Goal: Information Seeking & Learning: Learn about a topic

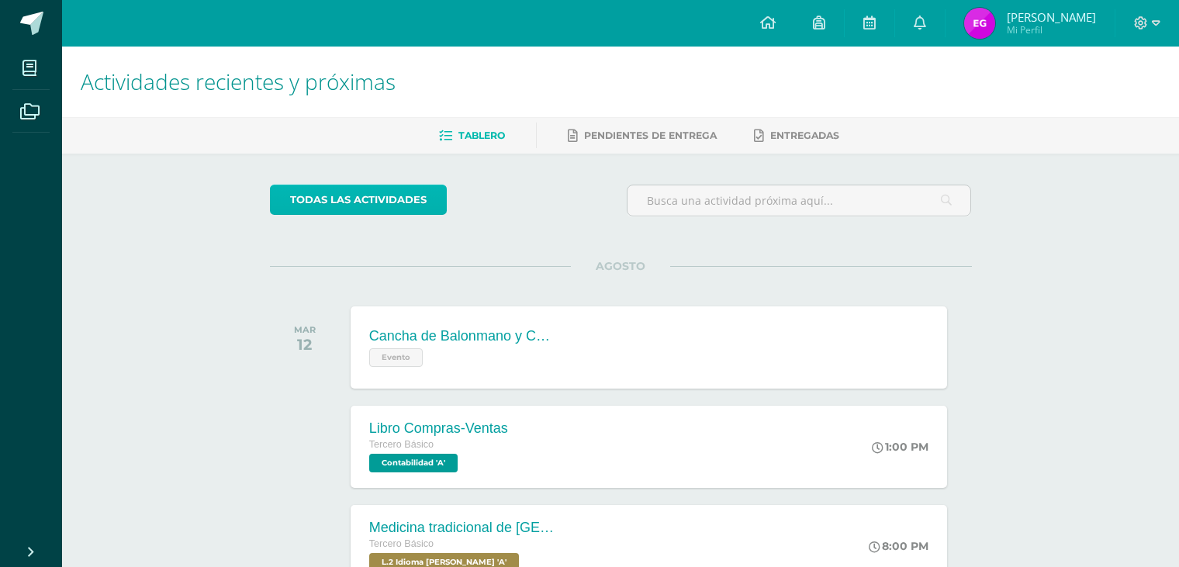
click at [378, 186] on link "todas las Actividades" at bounding box center [358, 200] width 177 height 30
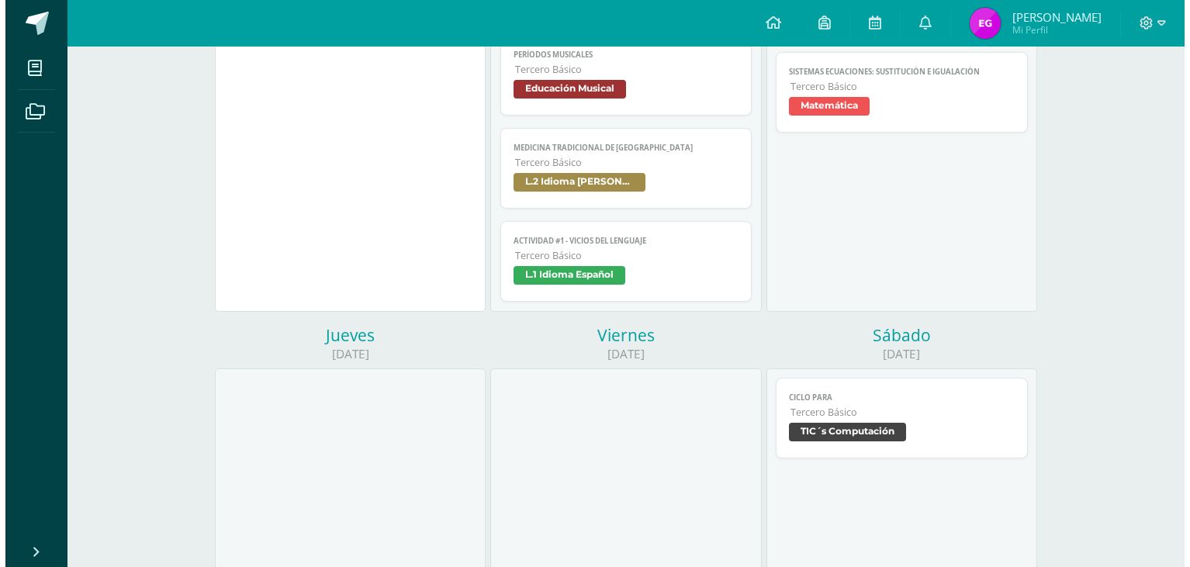
scroll to position [505, 0]
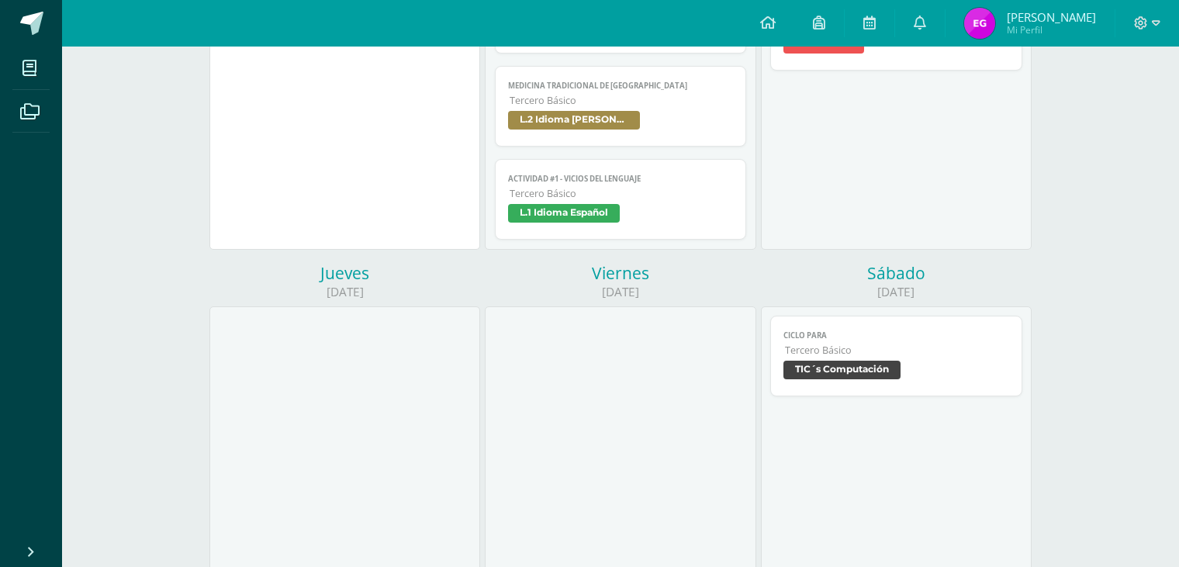
click at [648, 196] on span "Tercero Básico" at bounding box center [622, 193] width 224 height 13
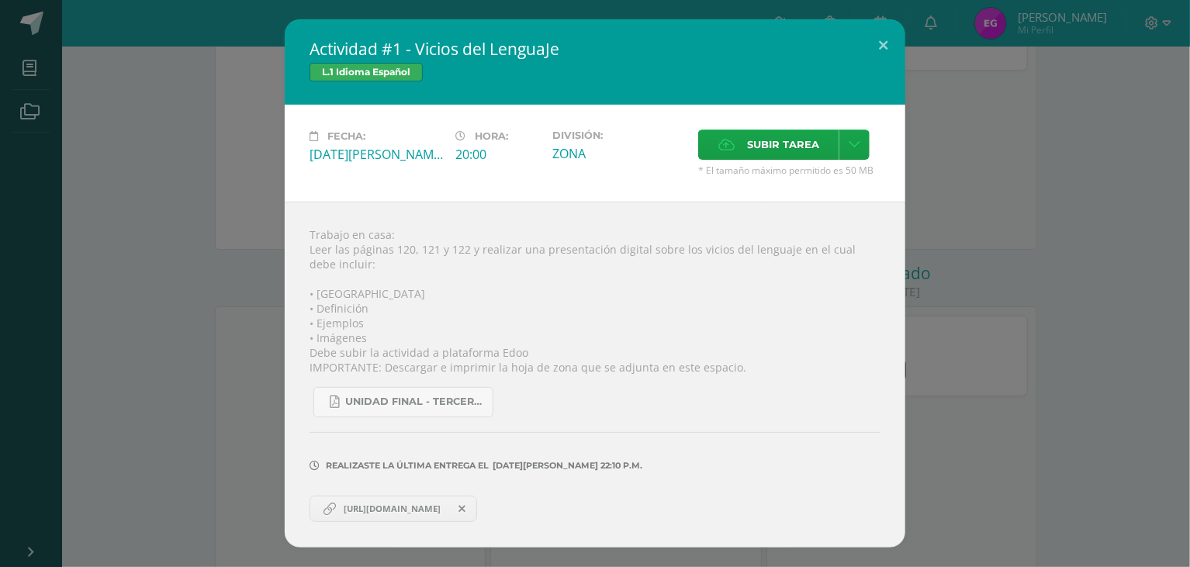
click at [1079, 224] on div "Actividad #1 - Vicios del LenguaJe L.1 Idioma Español Fecha: Martes 12 de Agost…" at bounding box center [595, 283] width 1178 height 528
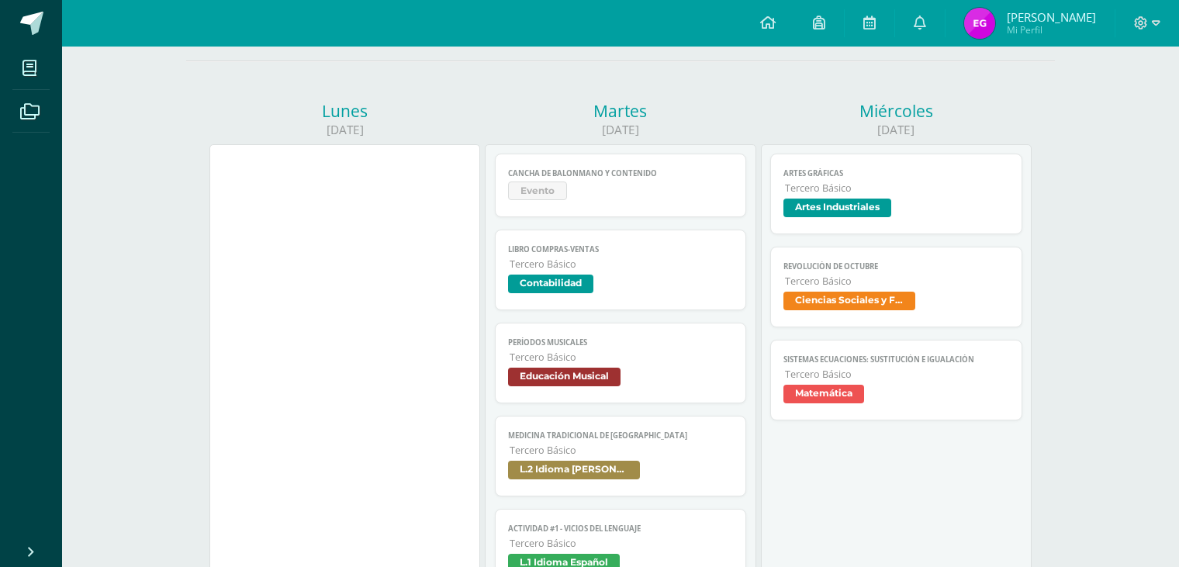
scroll to position [99, 0]
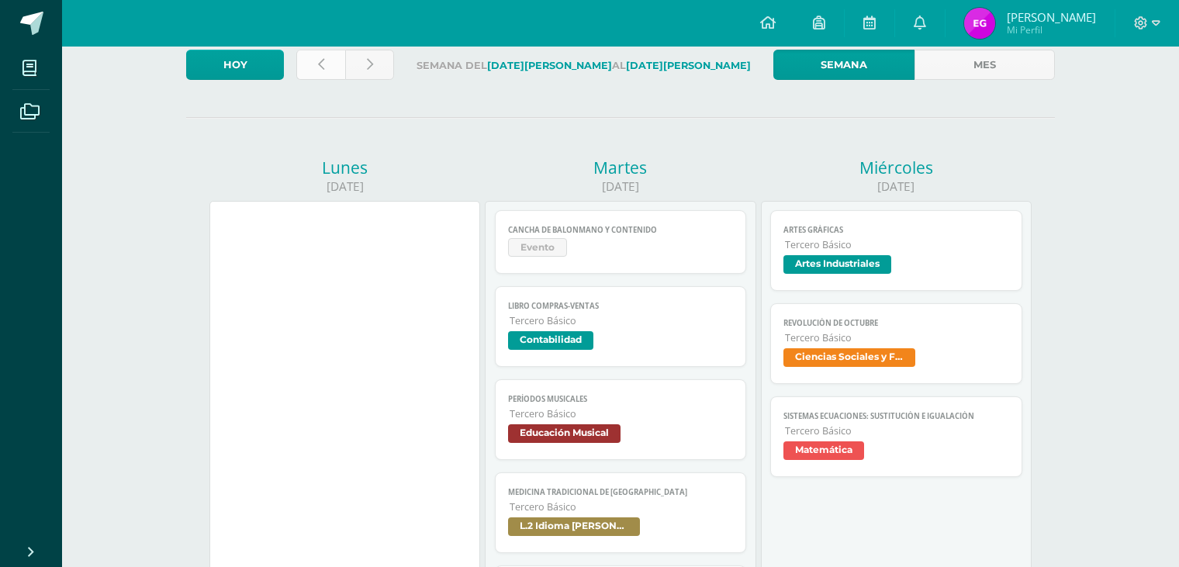
click at [313, 62] on link at bounding box center [320, 65] width 49 height 30
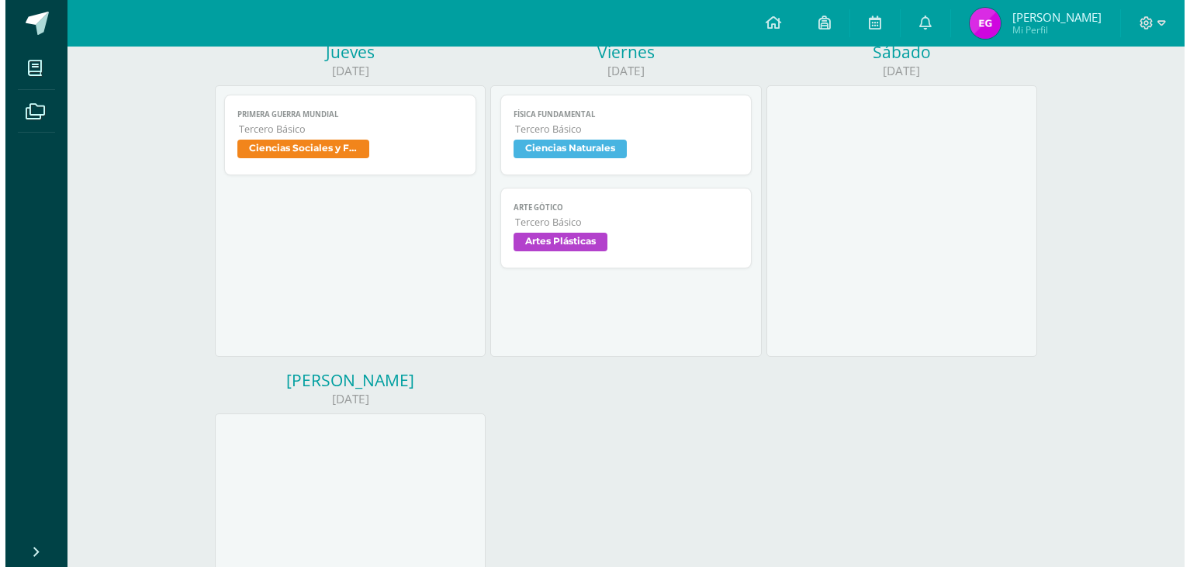
scroll to position [543, 0]
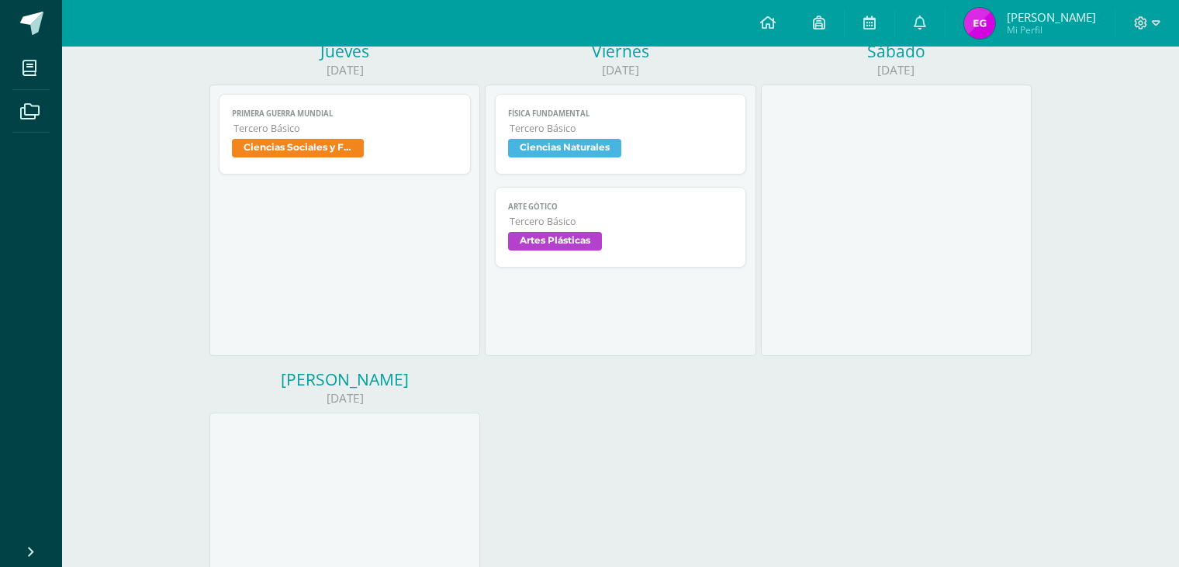
click at [635, 205] on span "Arte Gótico" at bounding box center [621, 207] width 226 height 10
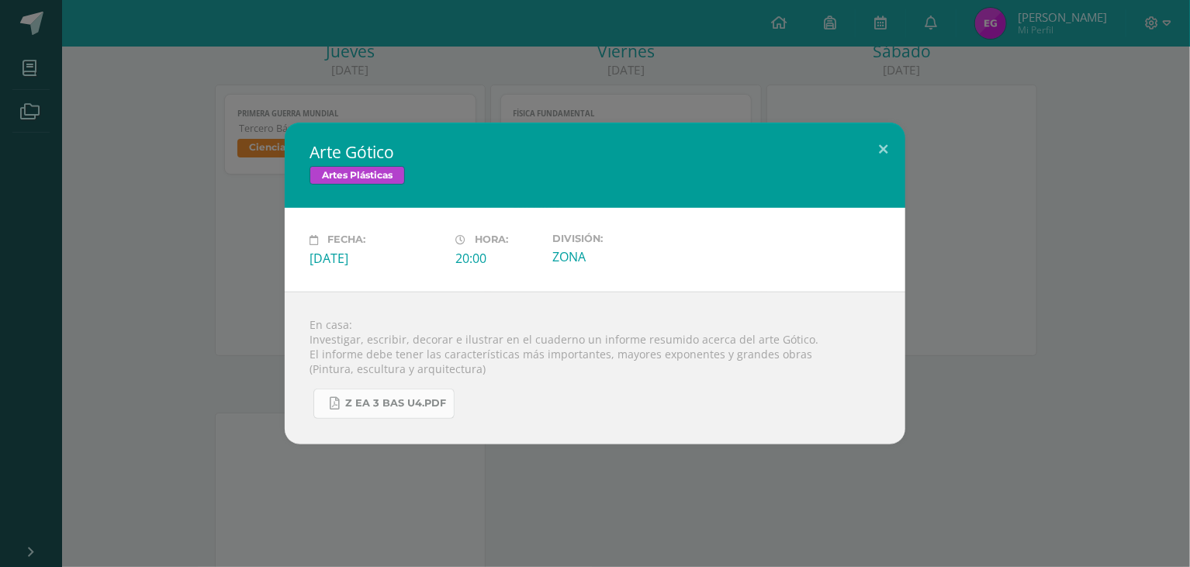
click at [388, 400] on span "Z eA 3 bas U4.pdf" at bounding box center [395, 403] width 101 height 12
